Goal: Information Seeking & Learning: Learn about a topic

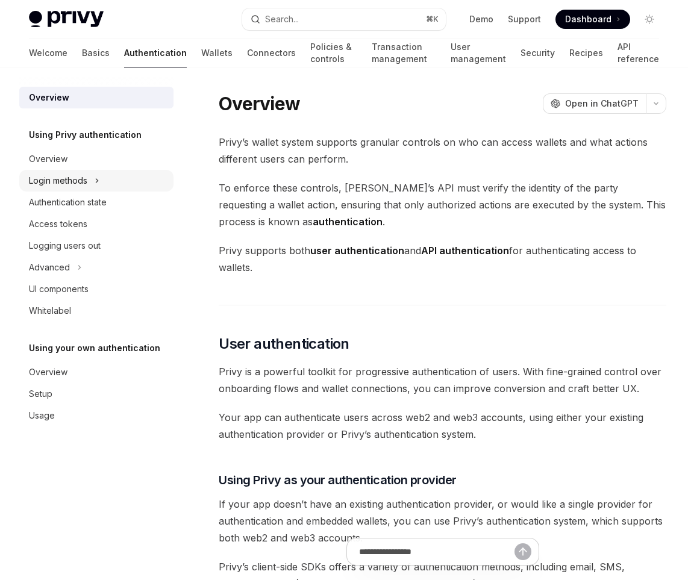
click at [84, 175] on div "Login methods" at bounding box center [58, 181] width 58 height 14
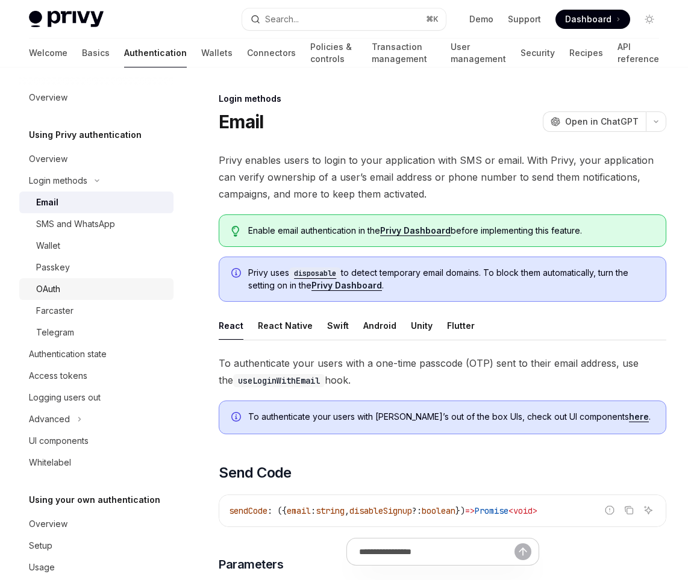
click at [88, 293] on div "OAuth" at bounding box center [101, 289] width 130 height 14
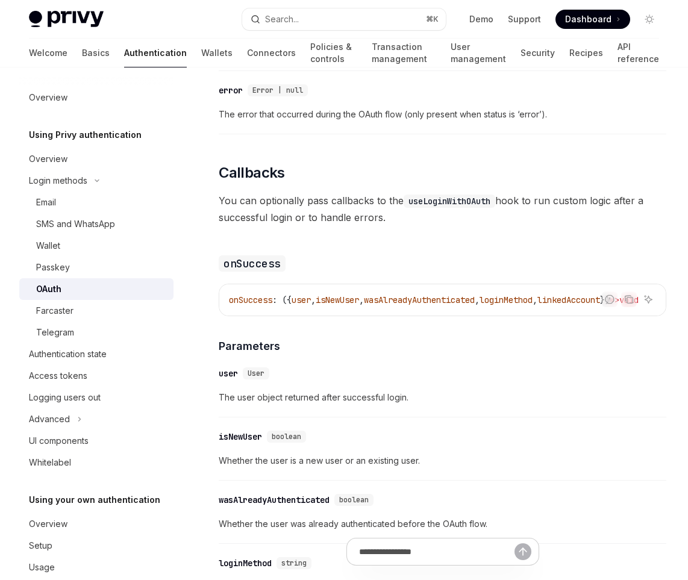
scroll to position [1362, 0]
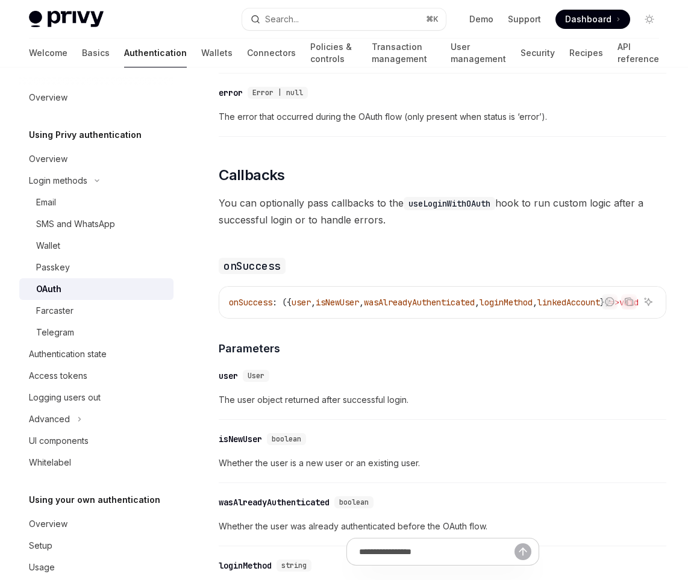
click at [124, 48] on link "Authentication" at bounding box center [155, 53] width 63 height 29
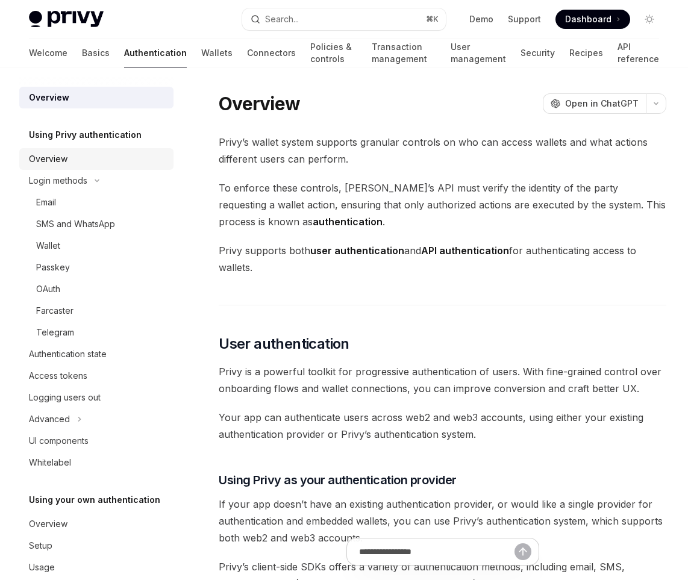
click at [62, 160] on div "Overview" at bounding box center [48, 159] width 39 height 14
type textarea "*"
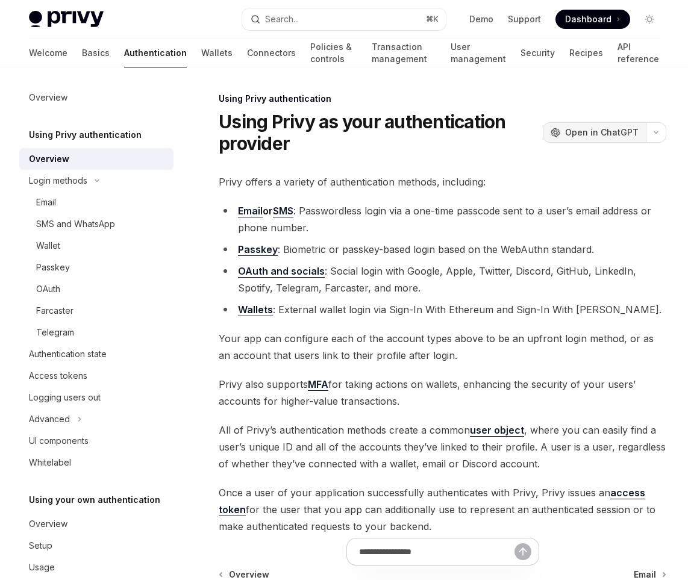
click at [606, 122] on button "OpenAI Open in ChatGPT" at bounding box center [594, 132] width 103 height 20
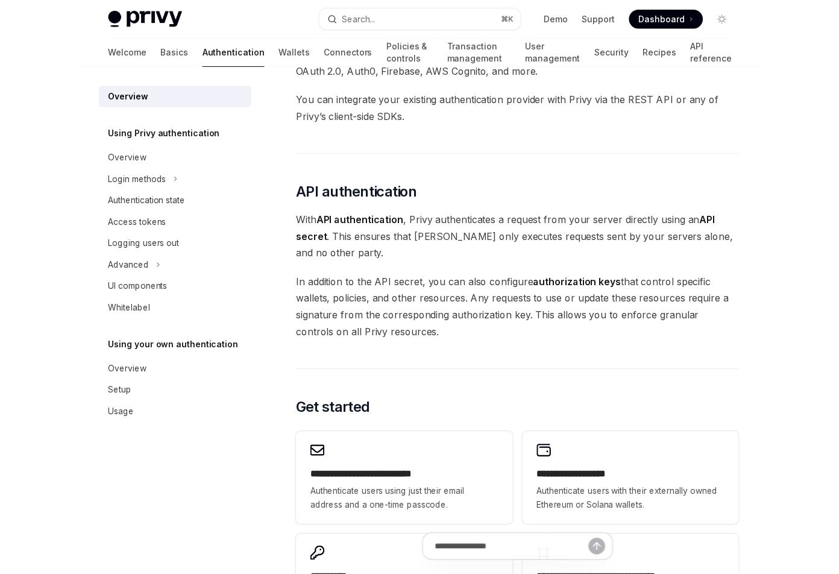
scroll to position [703, 0]
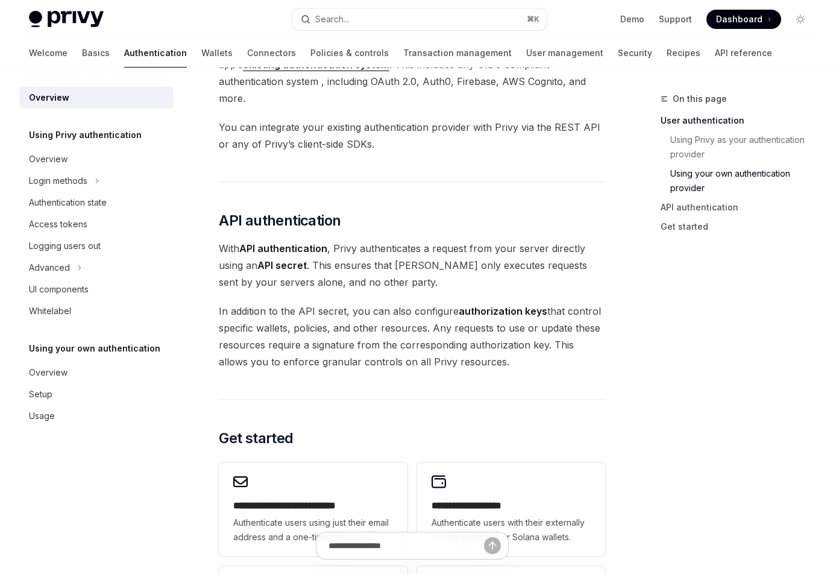
type textarea "*"
